Goal: Information Seeking & Learning: Learn about a topic

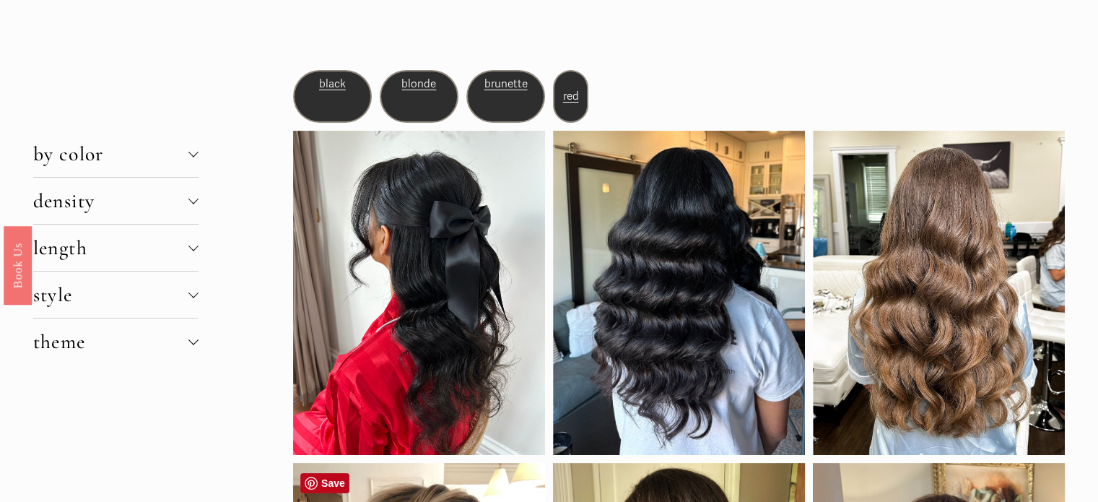
scroll to position [74, 0]
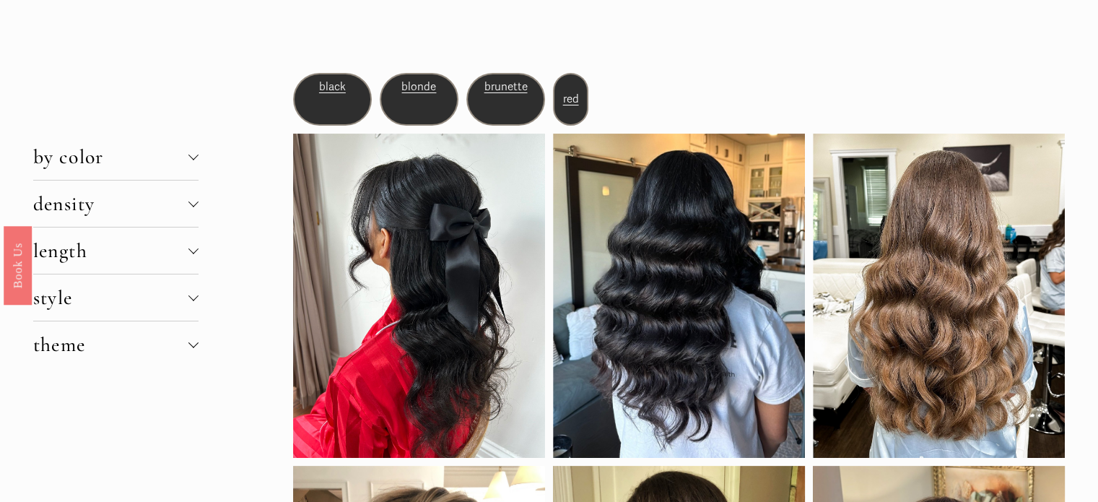
click at [129, 193] on span "density" at bounding box center [110, 203] width 155 height 25
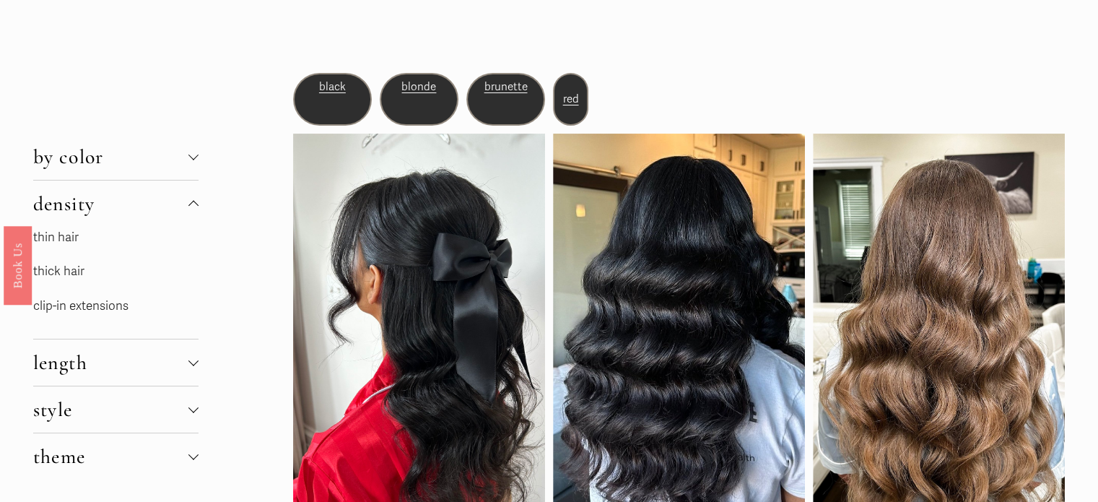
click at [66, 239] on link "thin hair" at bounding box center [55, 237] width 45 height 15
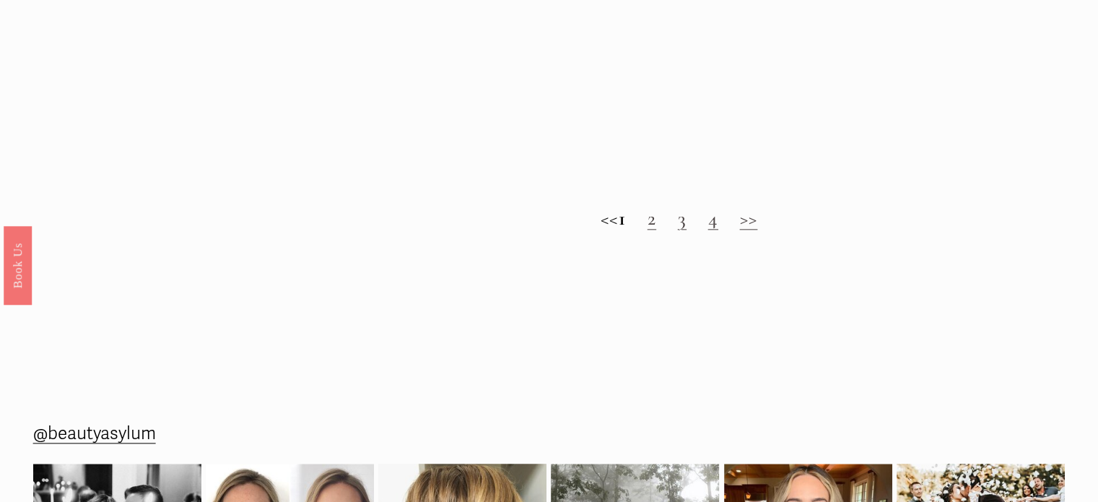
scroll to position [1544, 0]
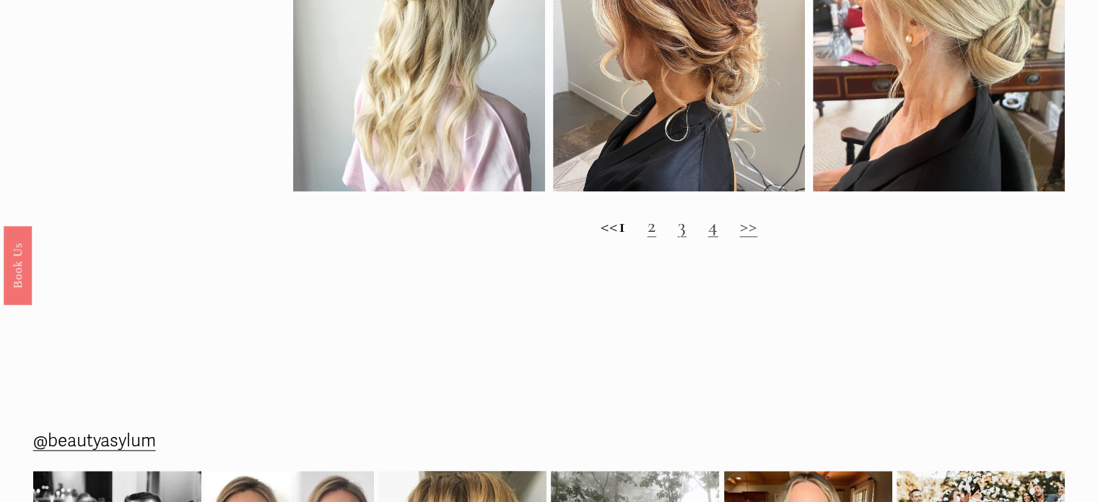
click at [756, 249] on div "<< 1 2 3 4 >>" at bounding box center [679, 225] width 772 height 52
click at [656, 236] on link "2" at bounding box center [651, 225] width 9 height 25
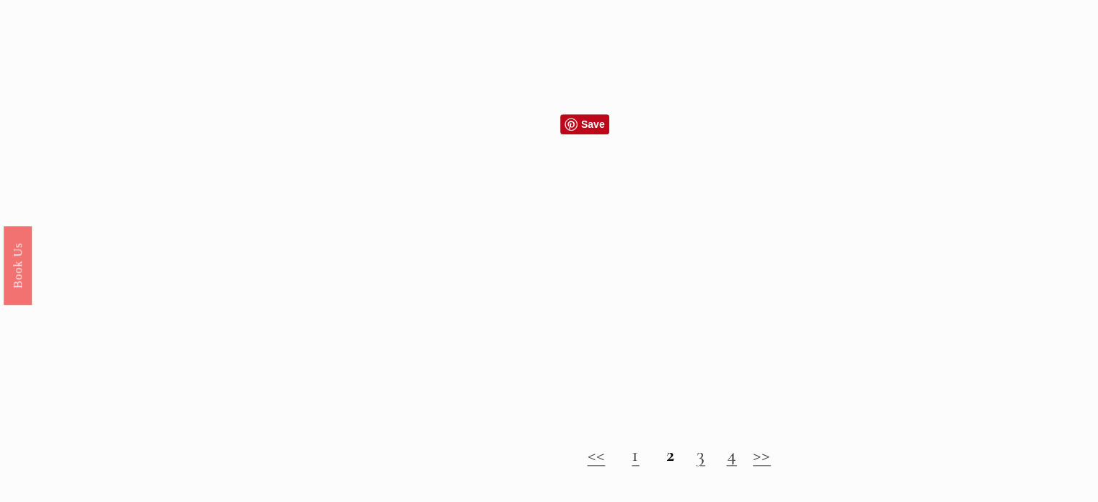
scroll to position [1570, 0]
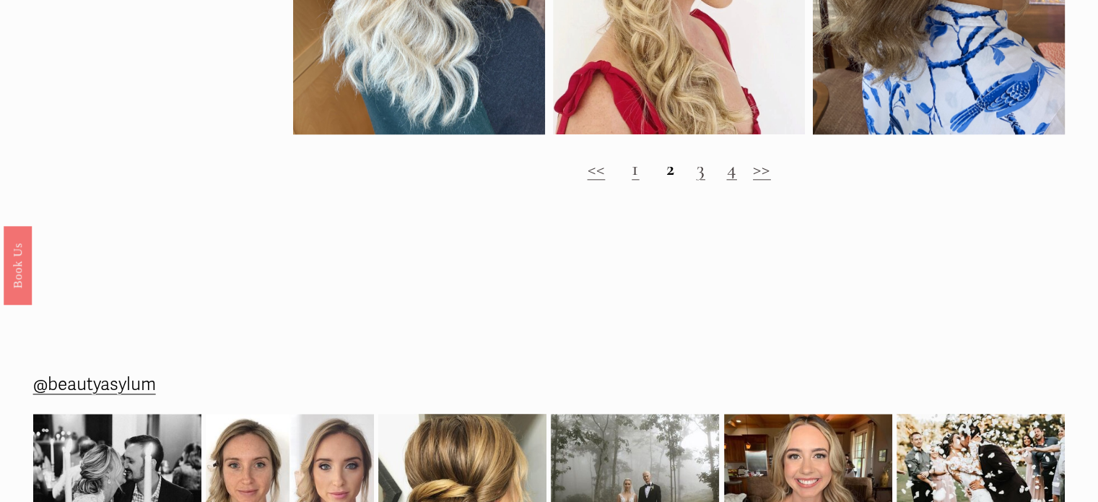
click at [702, 180] on link "3" at bounding box center [700, 168] width 9 height 25
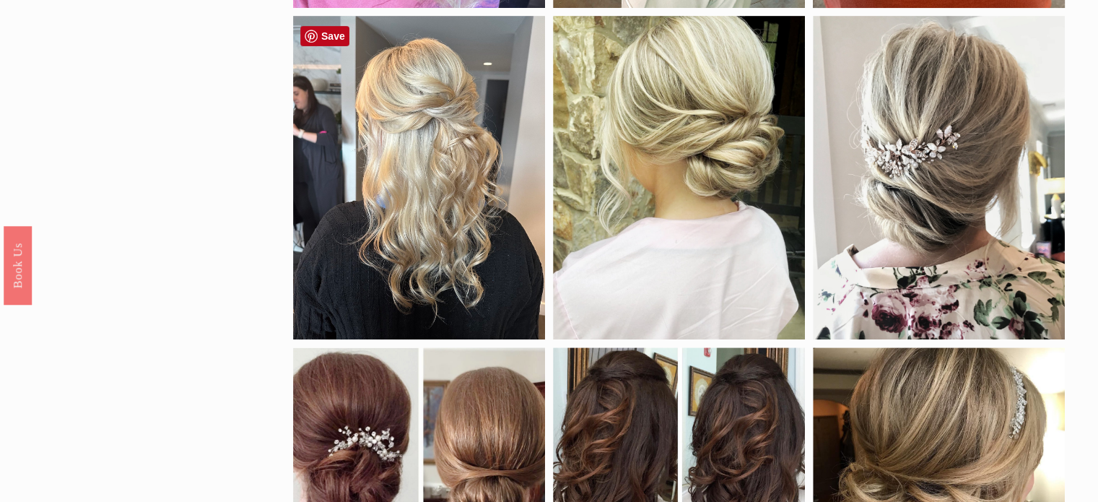
scroll to position [461, 0]
click at [419, 181] on div at bounding box center [419, 178] width 252 height 323
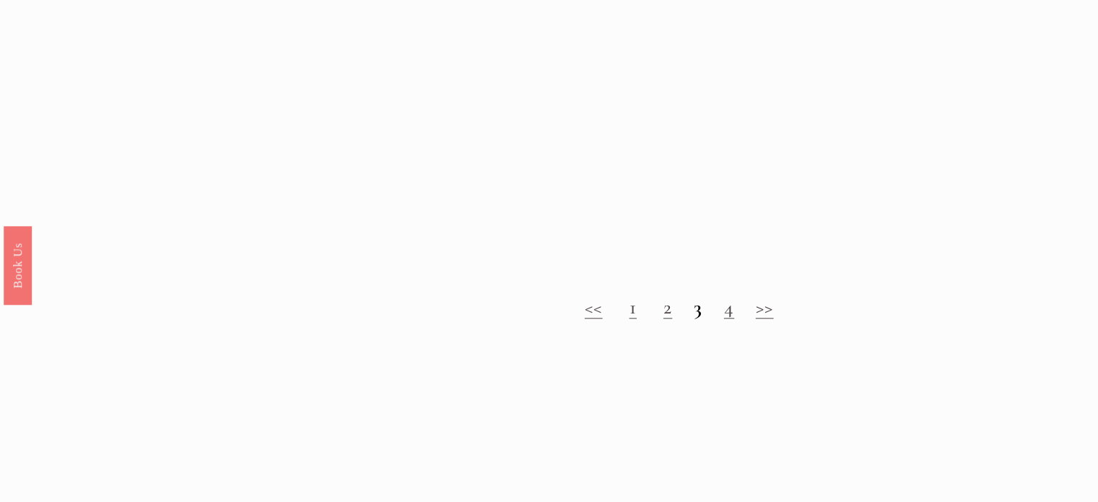
scroll to position [1430, 0]
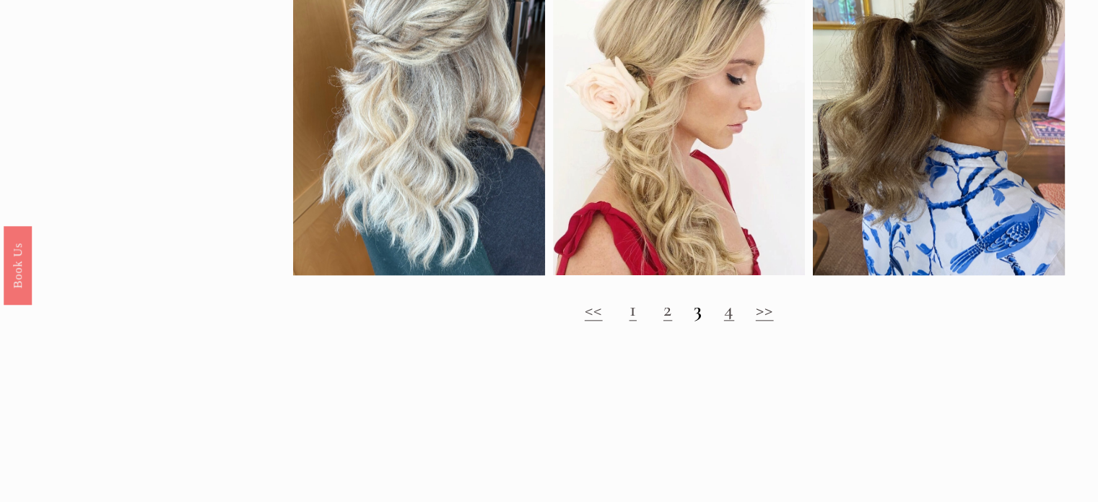
click at [730, 321] on link "4" at bounding box center [729, 309] width 10 height 25
